Goal: Contribute content: Contribute content

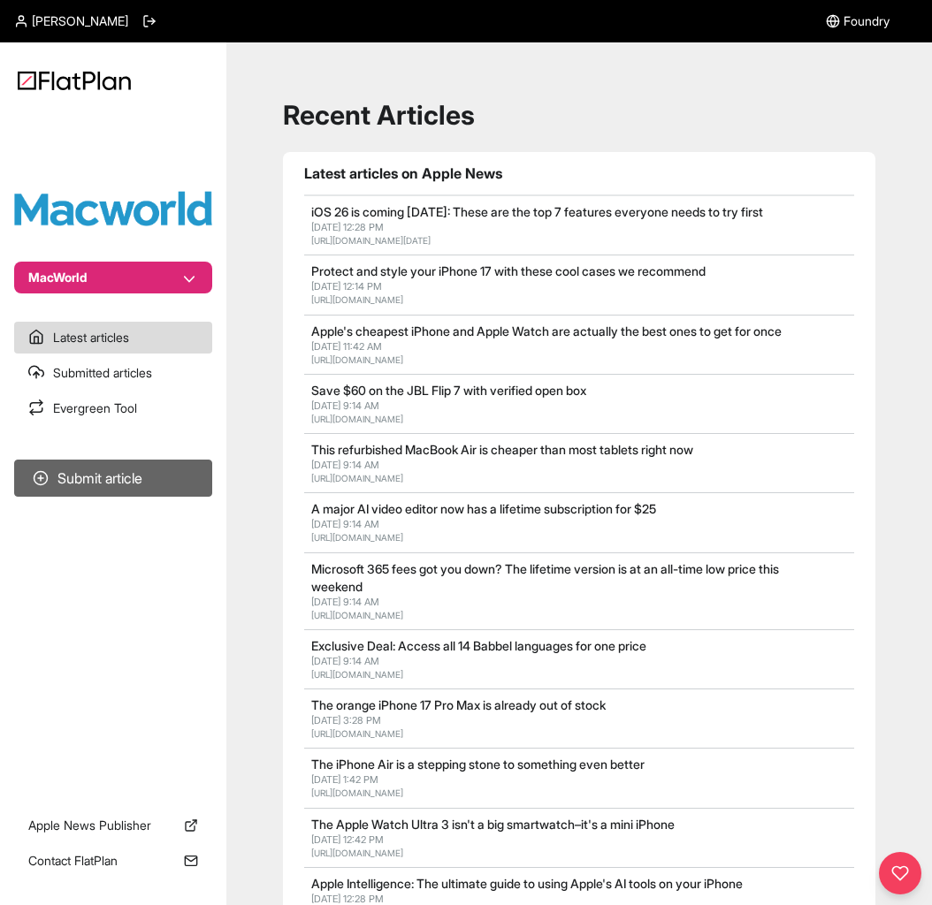
click at [126, 481] on button "Submit article" at bounding box center [113, 478] width 198 height 37
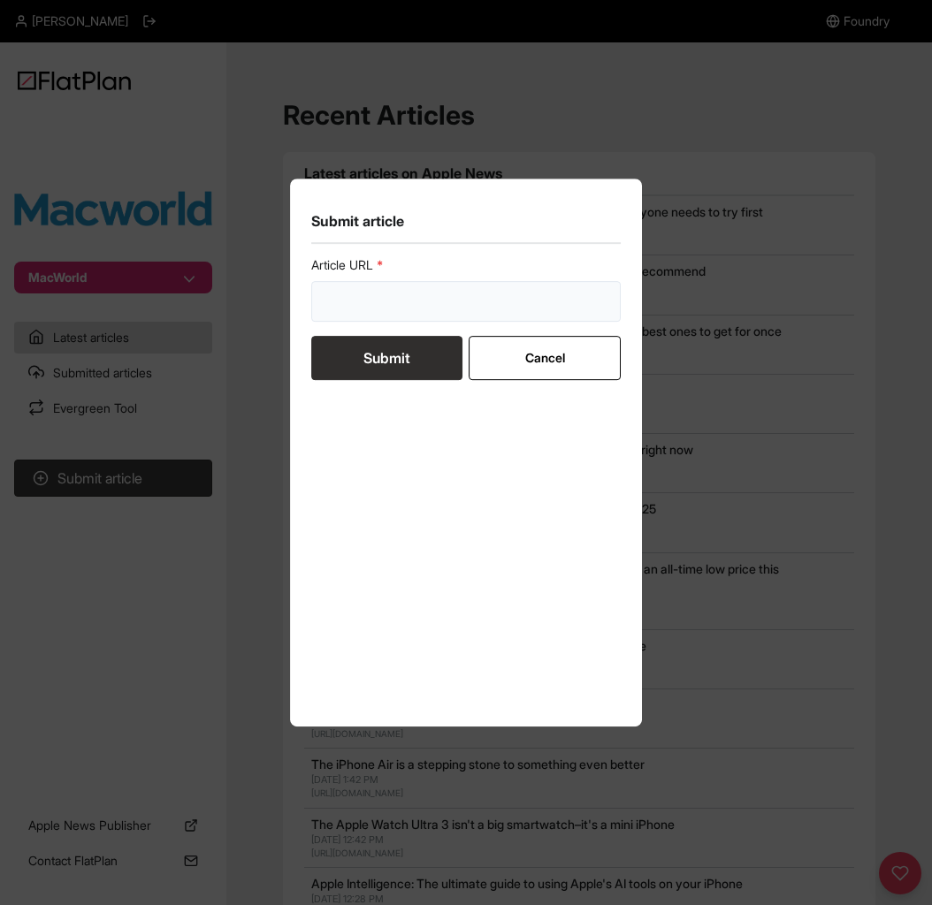
click at [412, 286] on input "url" at bounding box center [465, 301] width 309 height 41
paste input "[URL][DOMAIN_NAME]"
type input "[URL][DOMAIN_NAME]"
click at [387, 363] on button "Submit" at bounding box center [386, 358] width 151 height 44
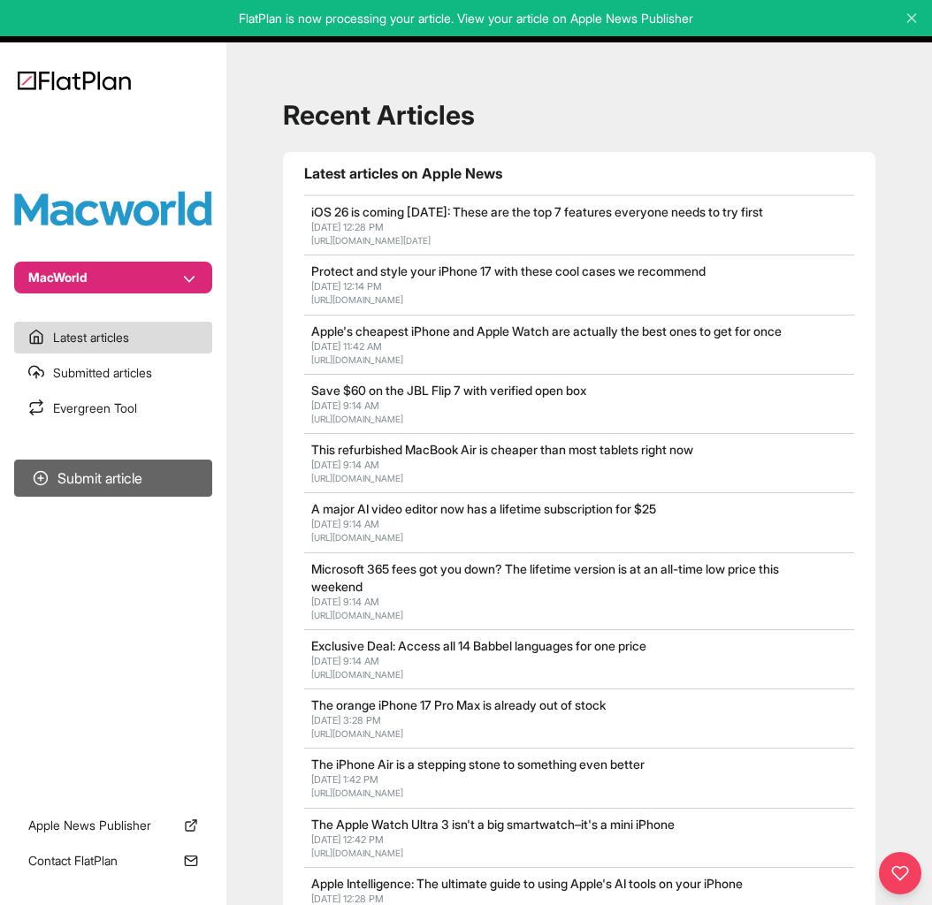
click at [112, 479] on button "Submit article" at bounding box center [113, 478] width 198 height 37
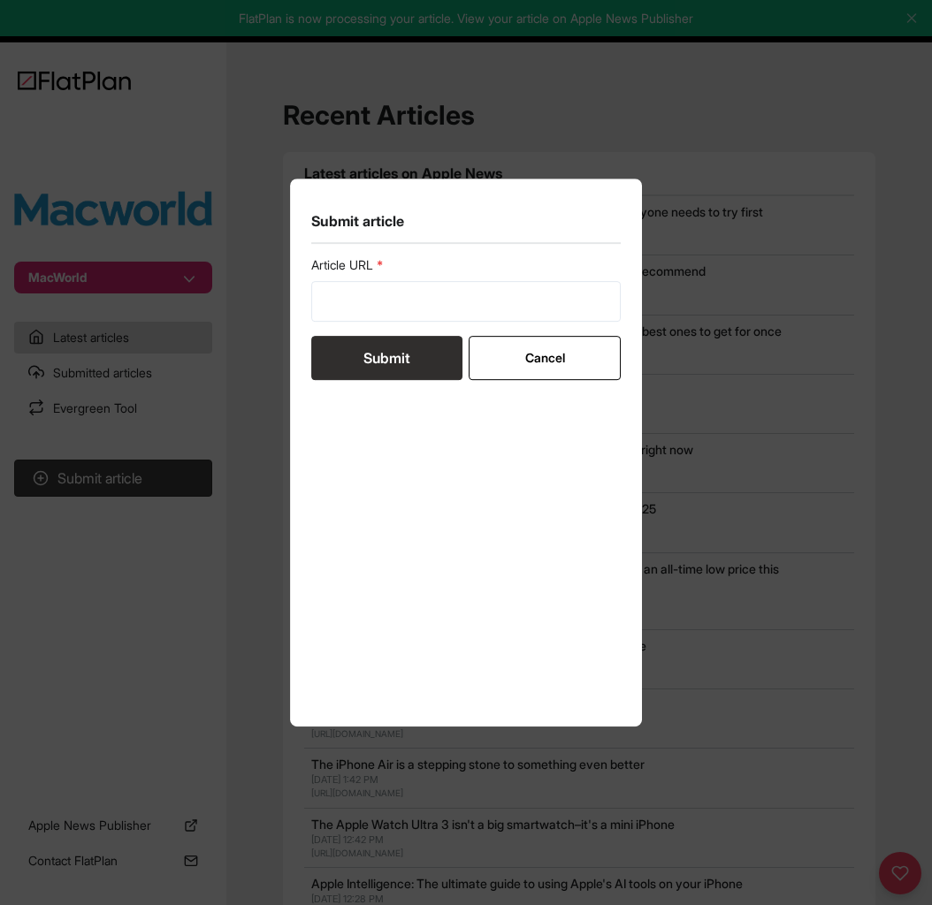
click at [435, 278] on div "Article URL" at bounding box center [465, 288] width 309 height 65
click at [438, 298] on input "url" at bounding box center [465, 301] width 309 height 41
paste input "[URL][DOMAIN_NAME]"
type input "[URL][DOMAIN_NAME]"
click at [384, 363] on button "Submit" at bounding box center [386, 358] width 151 height 44
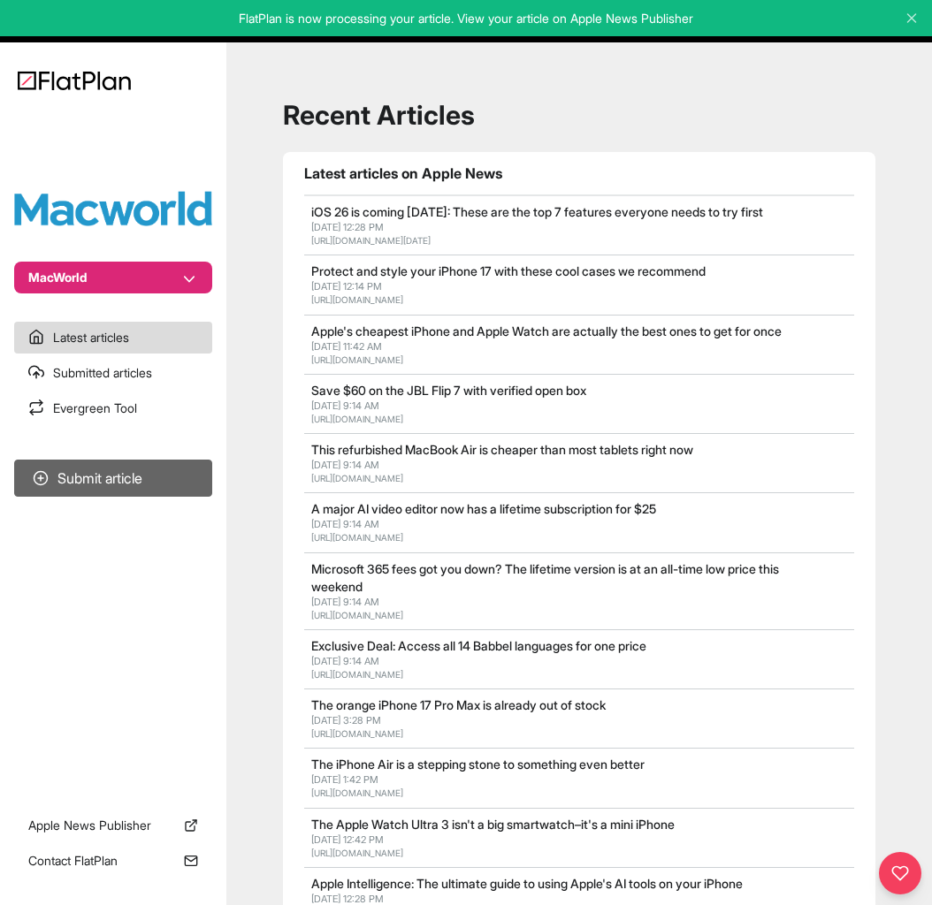
click at [121, 483] on button "Submit article" at bounding box center [113, 478] width 198 height 37
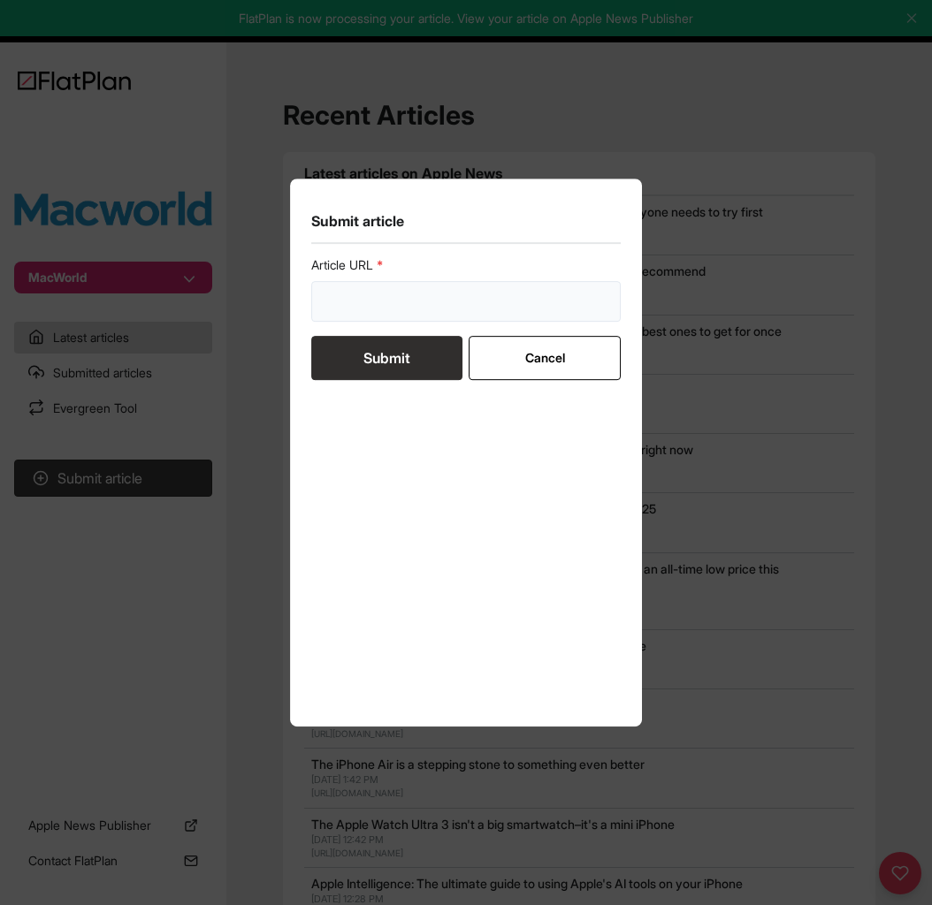
click at [462, 299] on input "url" at bounding box center [465, 301] width 309 height 41
paste input "[URL][DOMAIN_NAME]"
type input "[URL][DOMAIN_NAME]"
click at [406, 356] on button "Submit" at bounding box center [386, 358] width 151 height 44
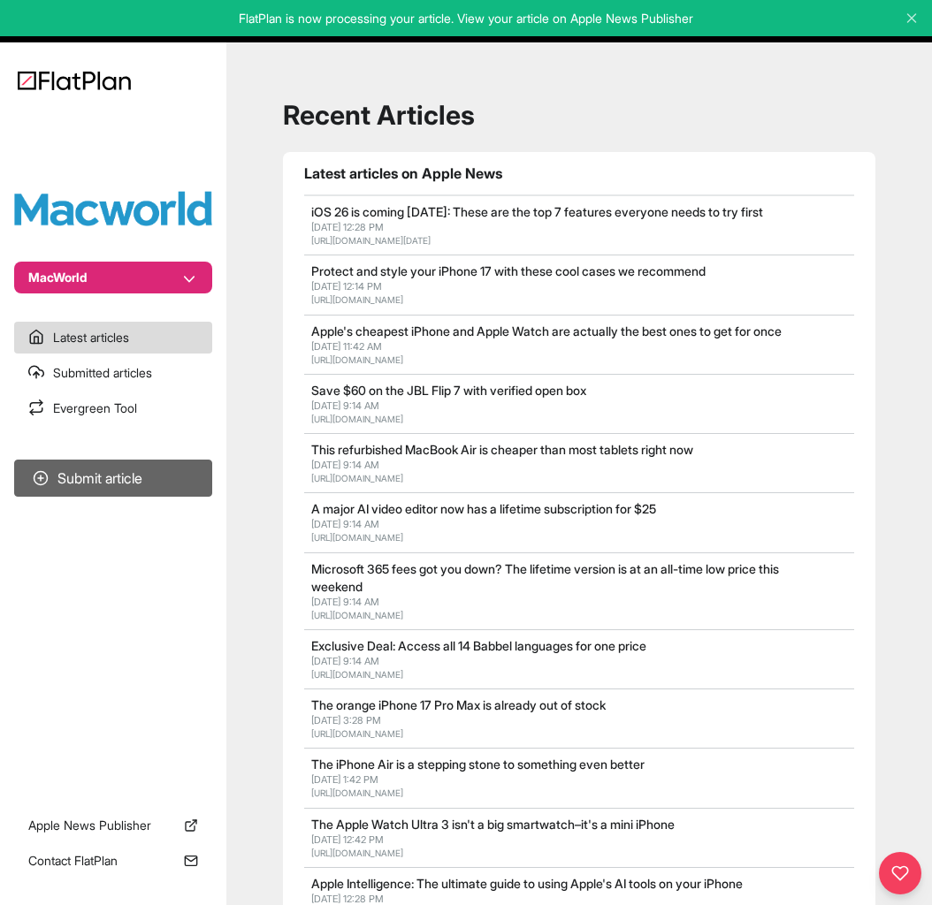
click at [148, 478] on button "Submit article" at bounding box center [113, 478] width 198 height 37
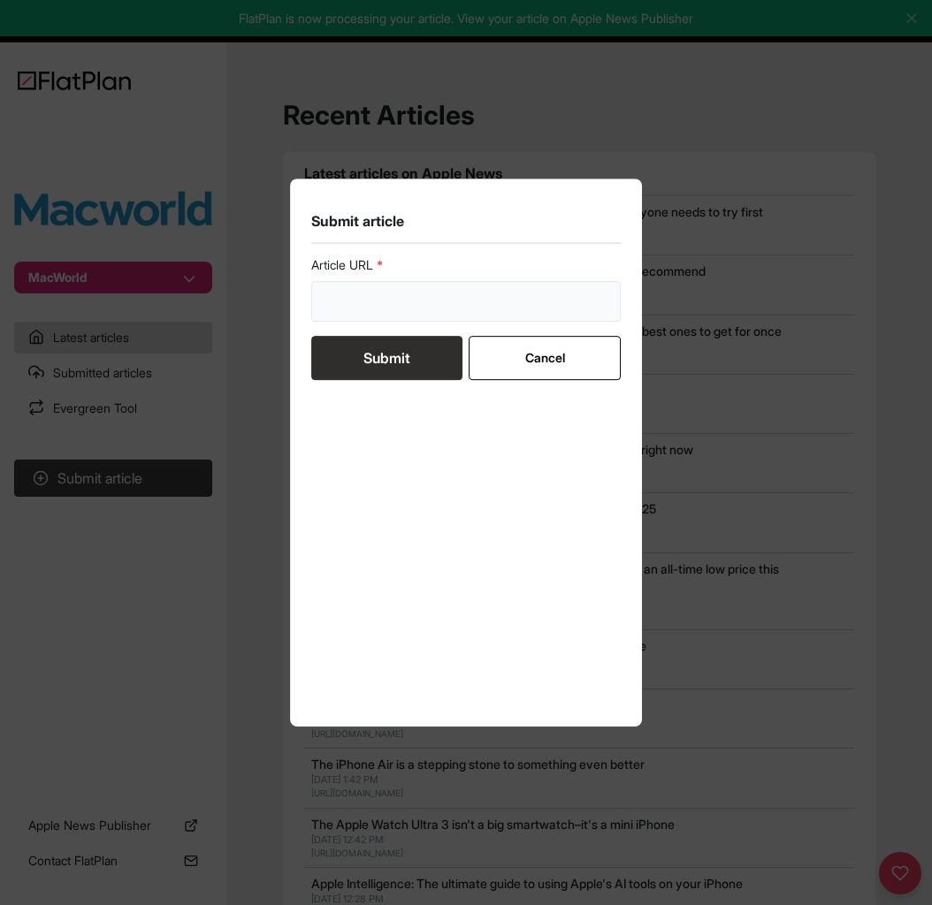
click at [408, 282] on input "url" at bounding box center [465, 301] width 309 height 41
paste input "[URL][DOMAIN_NAME]"
type input "[URL][DOMAIN_NAME]"
click at [366, 353] on button "Submit" at bounding box center [386, 358] width 151 height 44
